Goal: Information Seeking & Learning: Find specific fact

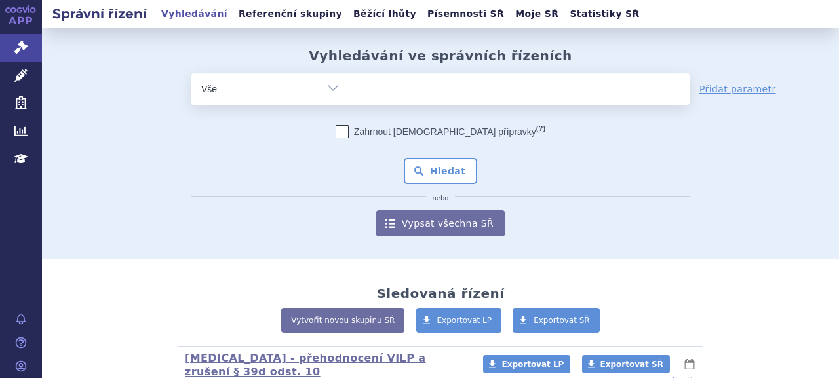
click at [406, 87] on ul at bounding box center [519, 87] width 340 height 28
click at [349, 87] on select at bounding box center [349, 88] width 1 height 33
paste input "SUKLS243364/2022"
type input "SUKLS243364/2022"
select select "SUKLS243364/2022"
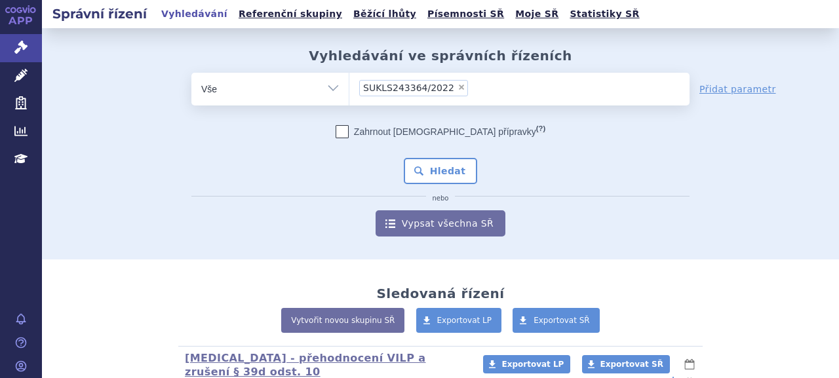
click at [412, 157] on div "Zahrnout [DEMOGRAPHIC_DATA] přípravky (?) * Pozor, hledání dle vyhledávacího pa…" at bounding box center [440, 180] width 498 height 111
click at [426, 173] on button "Hledat" at bounding box center [441, 171] width 74 height 26
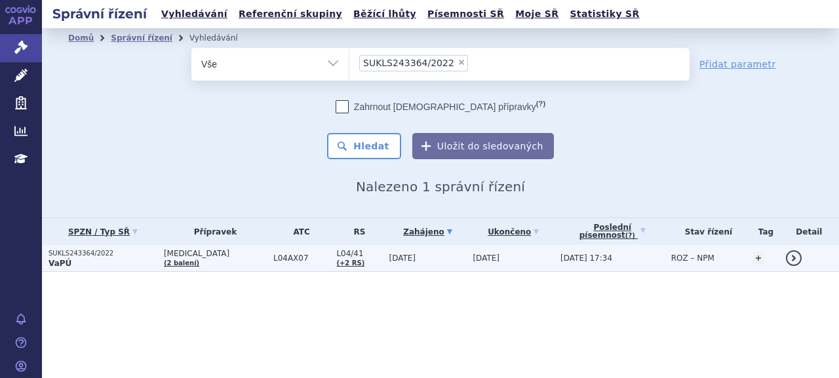
click at [69, 254] on p "SUKLS243364/2022" at bounding box center [102, 253] width 109 height 9
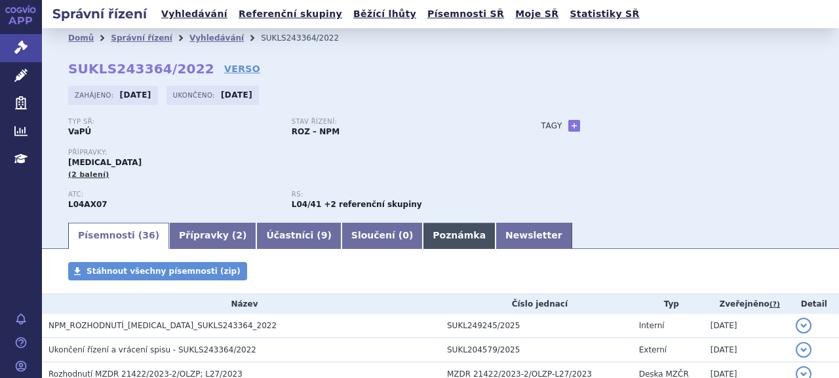
click at [425, 226] on link "Poznámka" at bounding box center [459, 236] width 73 height 26
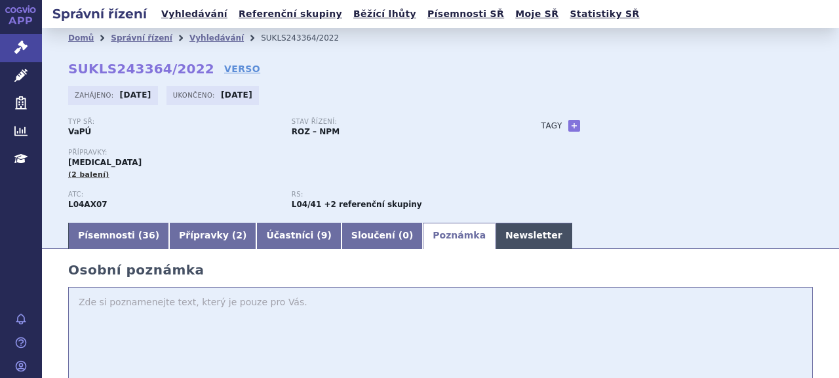
click at [495, 235] on link "Newsletter" at bounding box center [533, 236] width 77 height 26
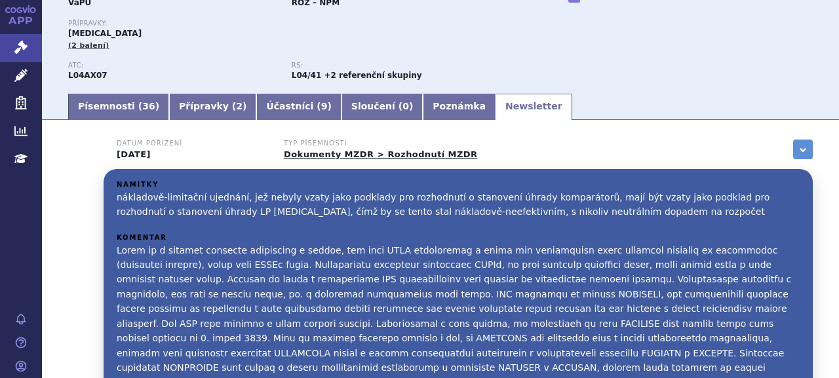
scroll to position [26, 0]
